Goal: Information Seeking & Learning: Check status

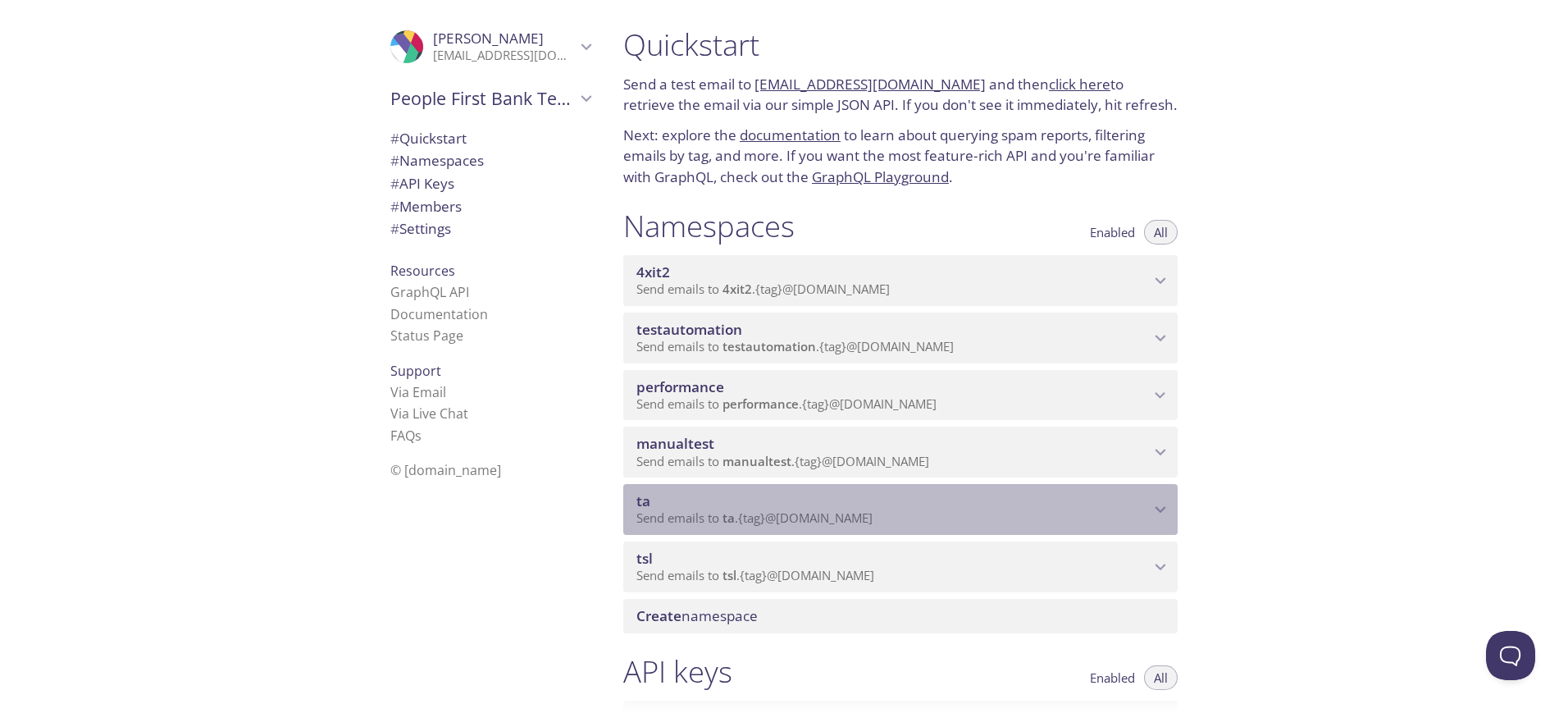
click at [836, 498] on span "ta" at bounding box center [893, 501] width 513 height 18
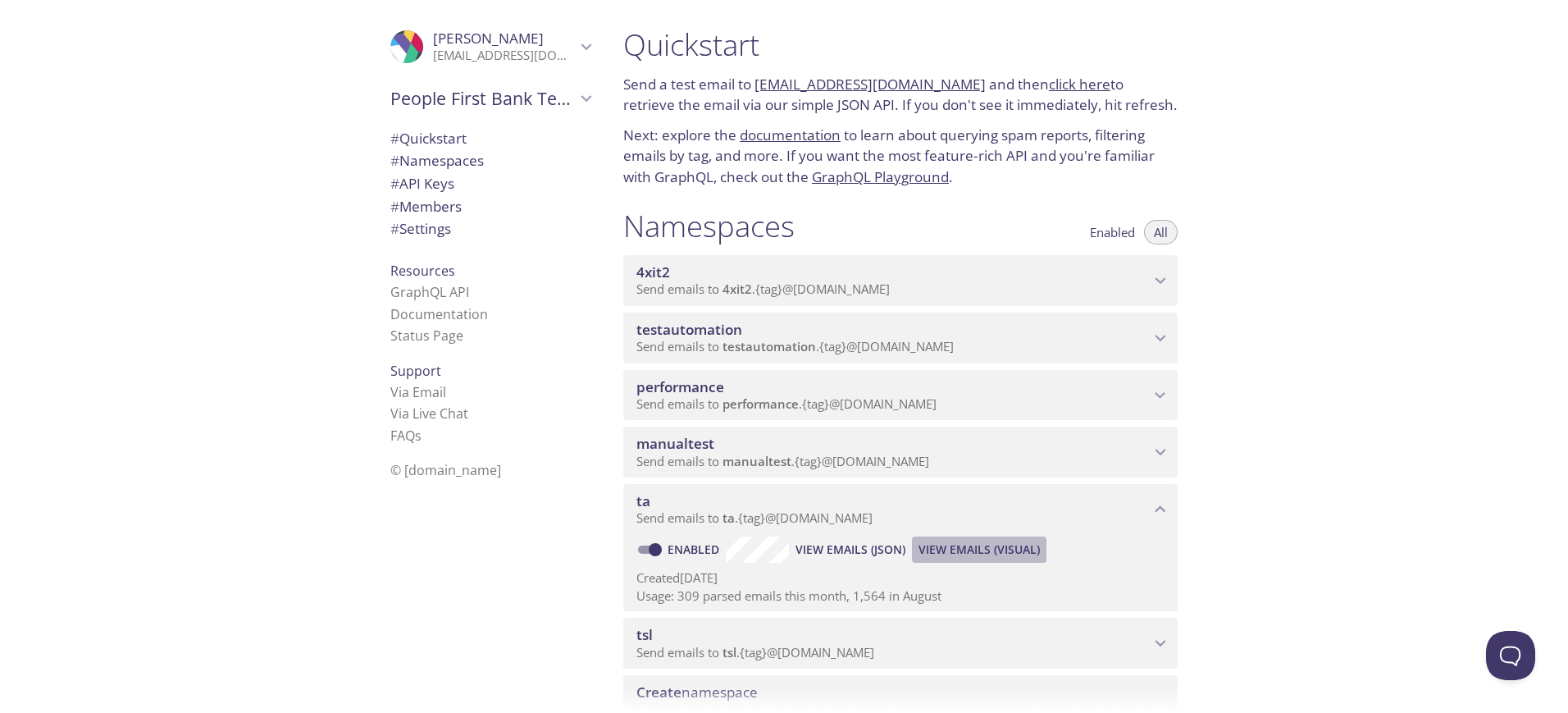
click at [977, 553] on span "View Emails (Visual)" at bounding box center [979, 550] width 122 height 20
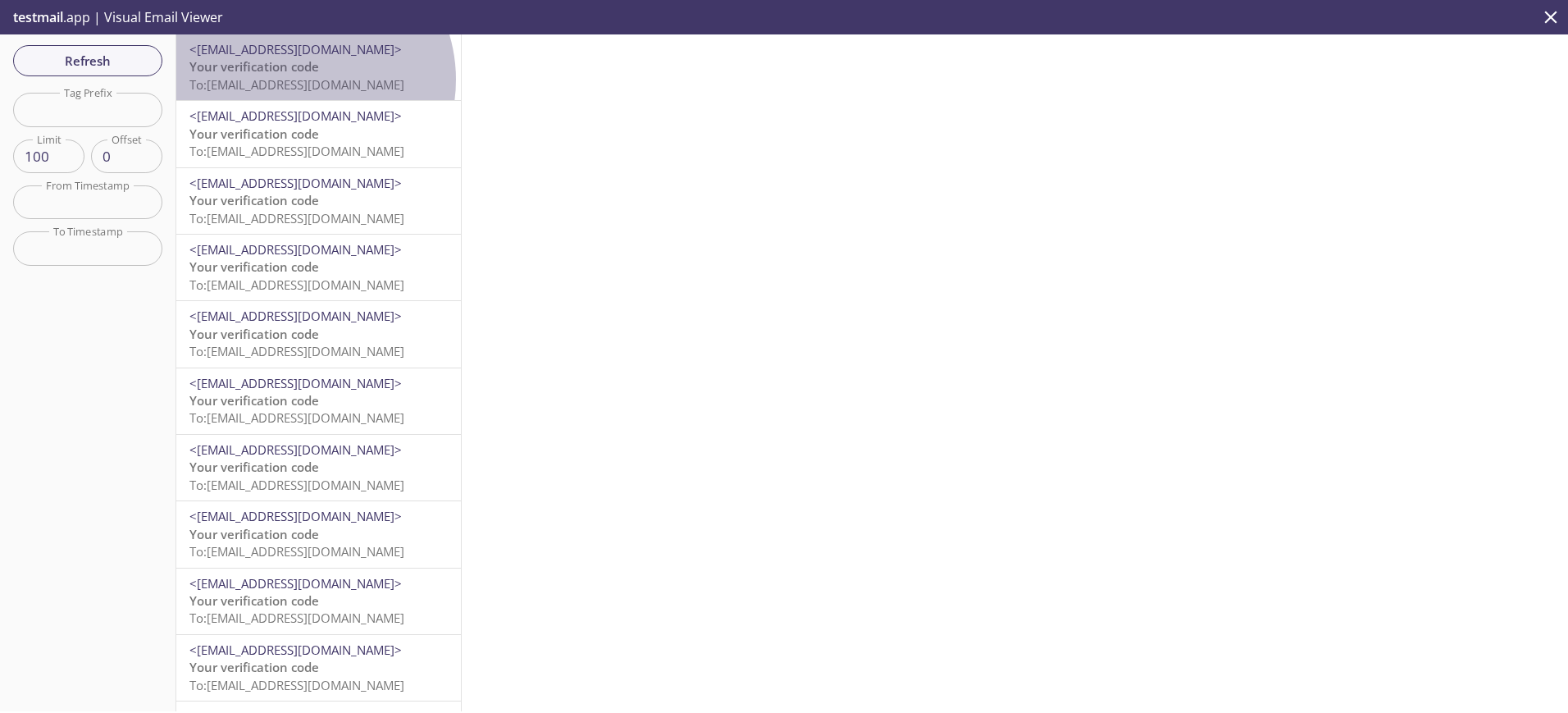
click at [298, 79] on span "To: [EMAIL_ADDRESS][DOMAIN_NAME]" at bounding box center [297, 84] width 215 height 17
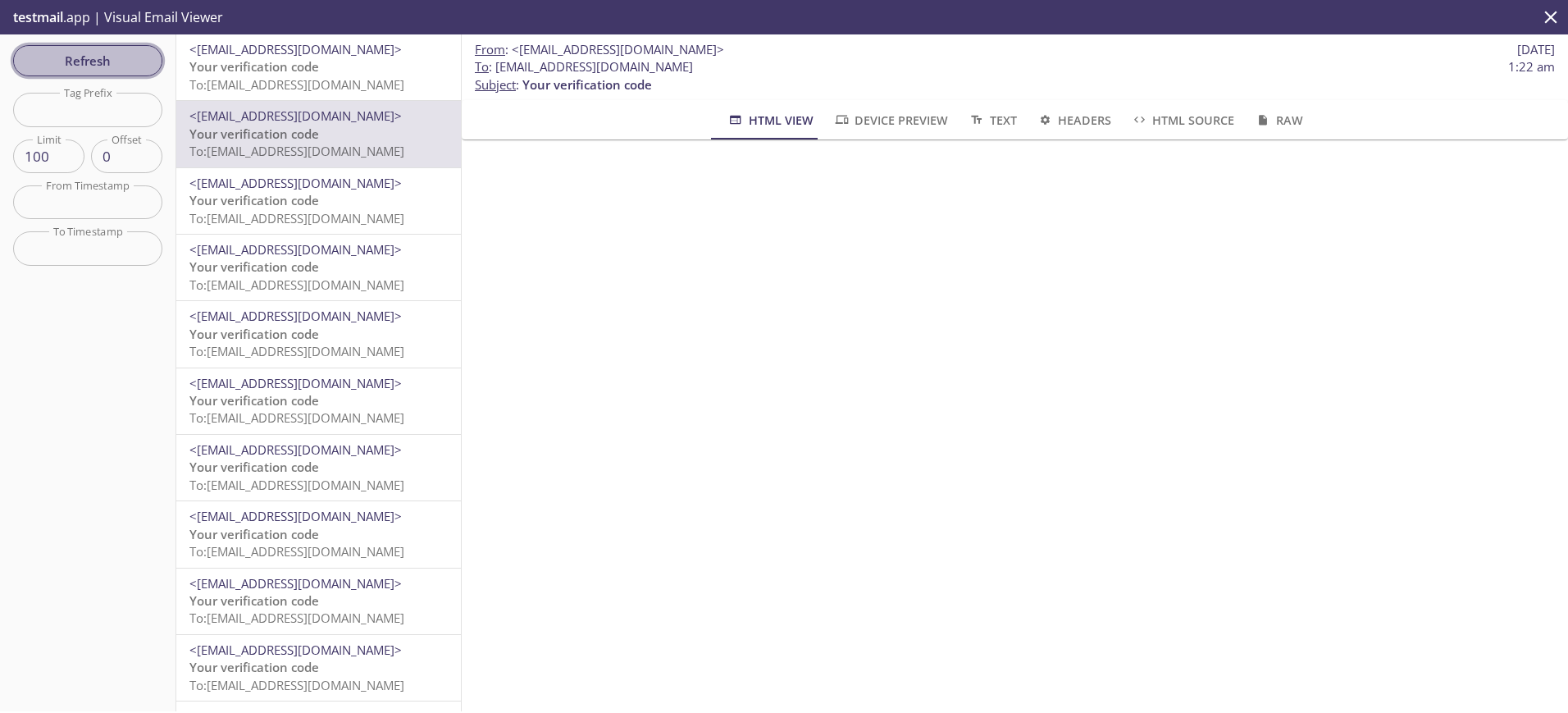
click at [92, 62] on span "Refresh" at bounding box center [87, 61] width 123 height 22
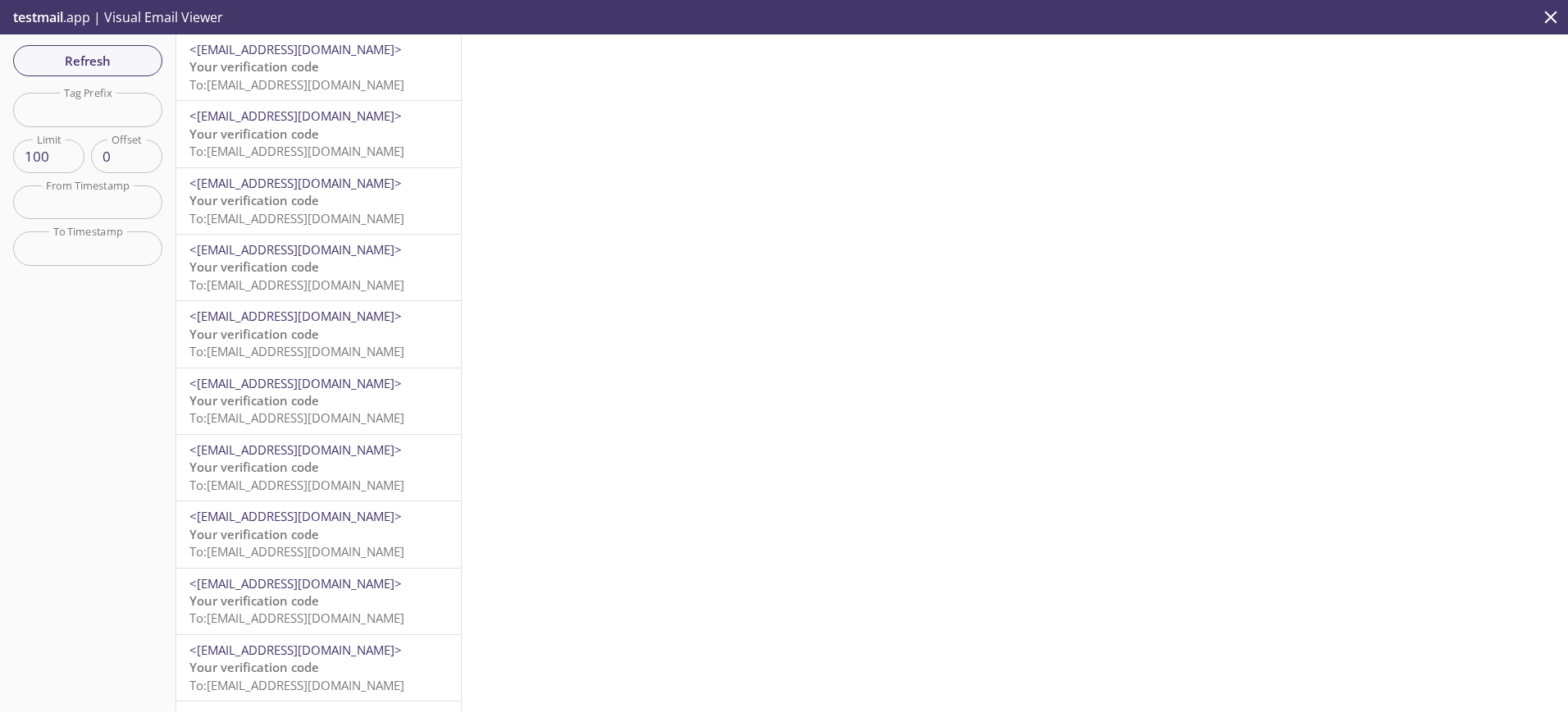
click at [287, 79] on span "To: [EMAIL_ADDRESS][DOMAIN_NAME]" at bounding box center [297, 84] width 215 height 17
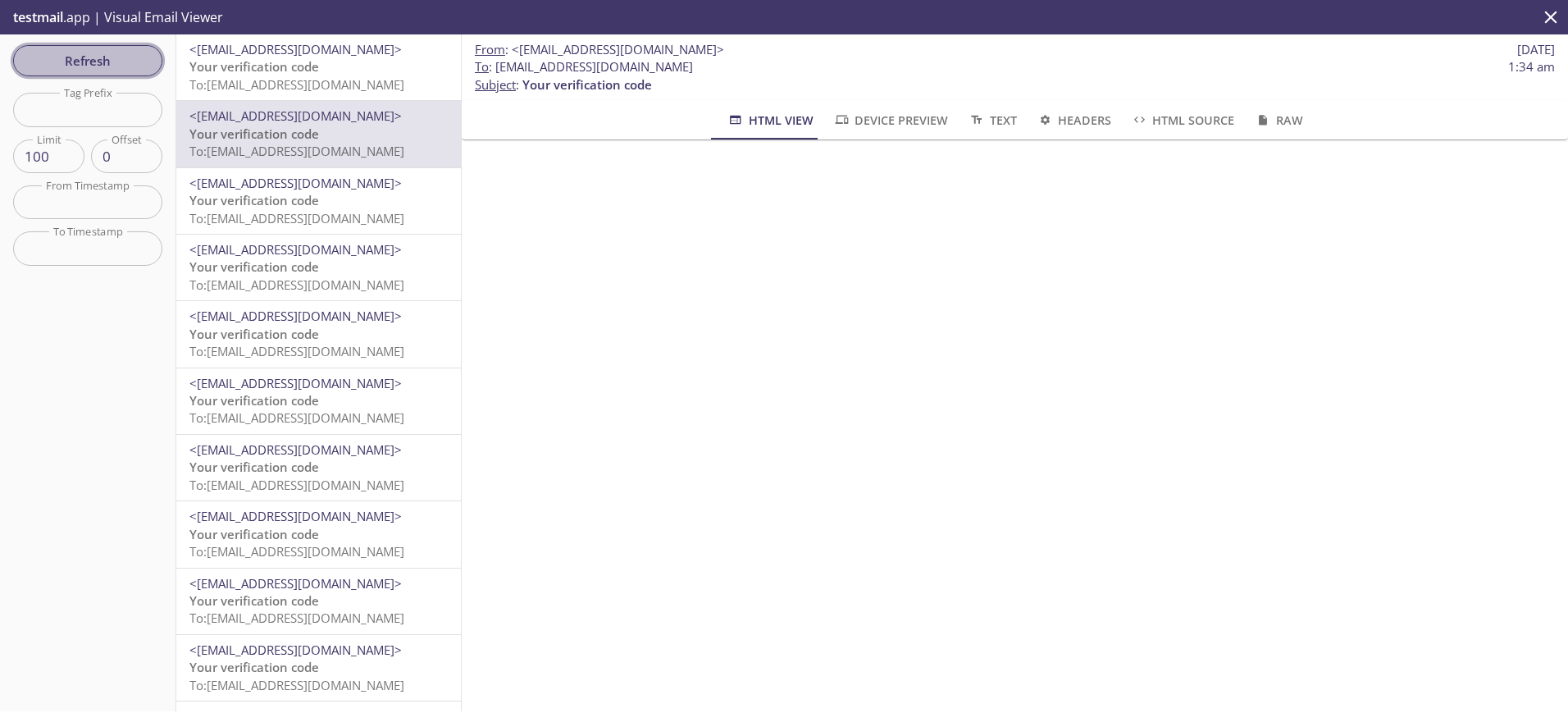
click at [109, 54] on span "Refresh" at bounding box center [87, 61] width 123 height 22
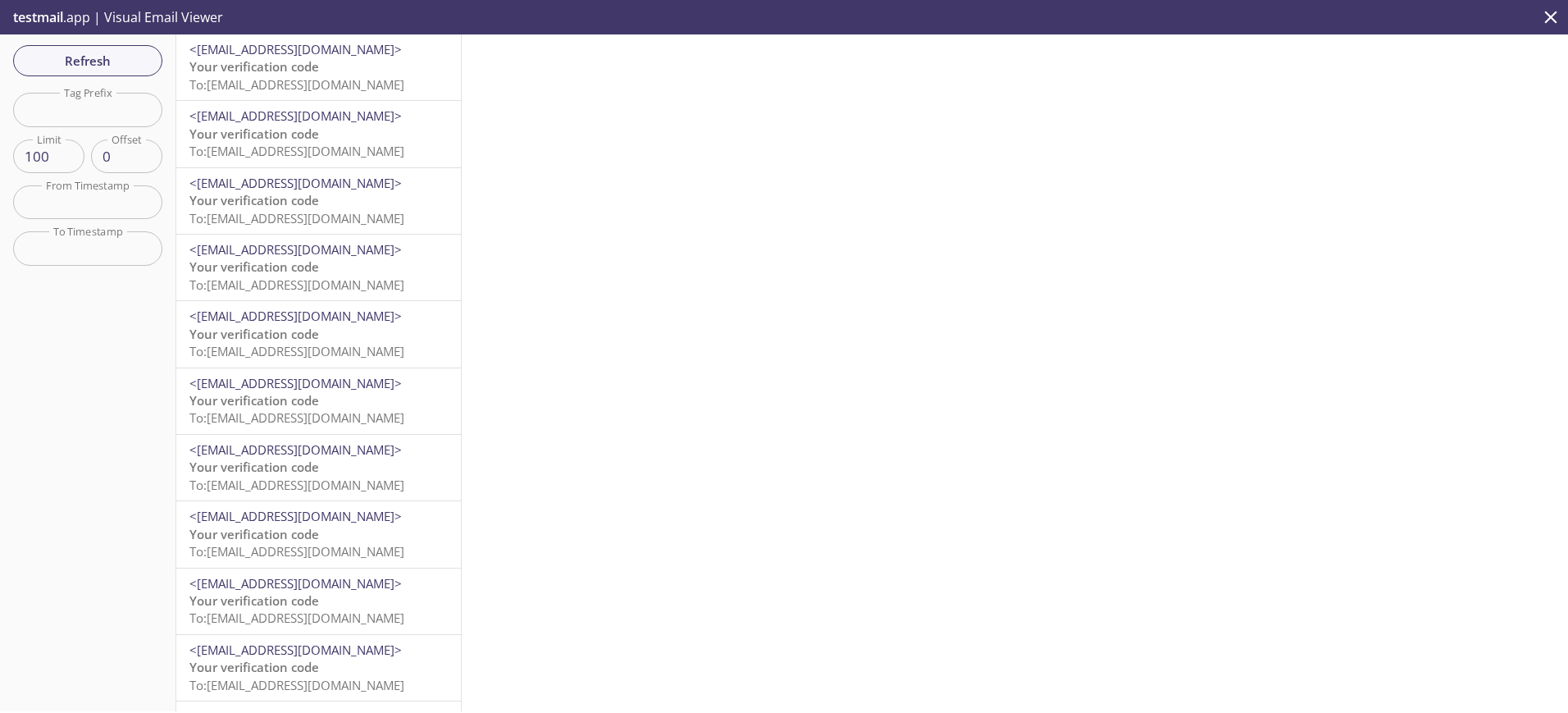
click at [277, 68] on span "Your verification code" at bounding box center [254, 66] width 130 height 17
